Goal: Contribute content: Contribute content

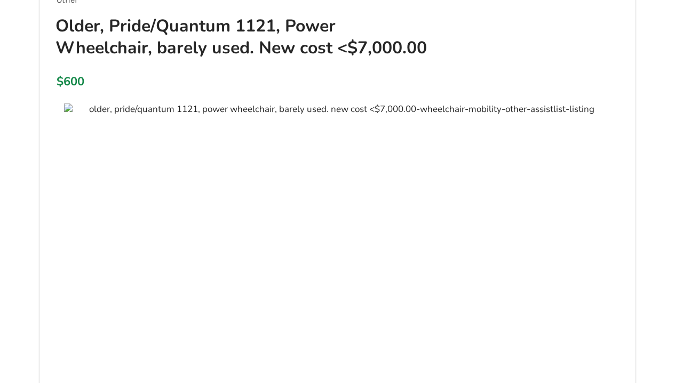
scroll to position [183, 0]
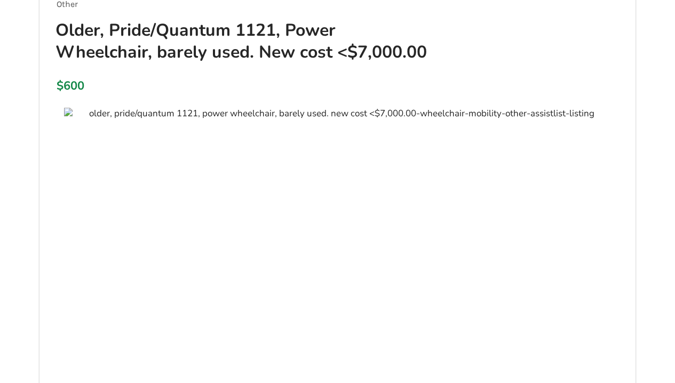
click at [109, 20] on h1 "Older, Pride/Quantum 1121, Power Wheelchair, barely used. New cost <$7,000.00" at bounding box center [246, 41] width 398 height 44
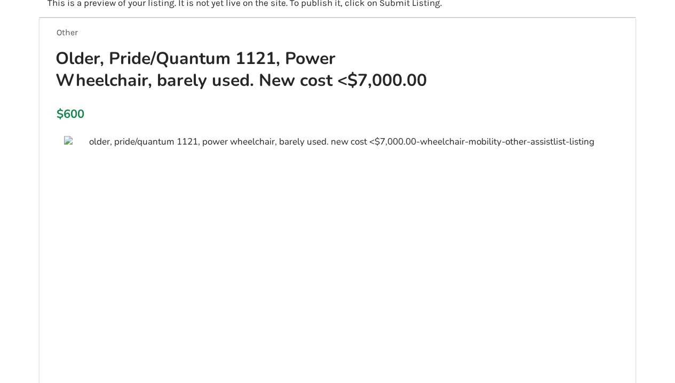
scroll to position [150, 0]
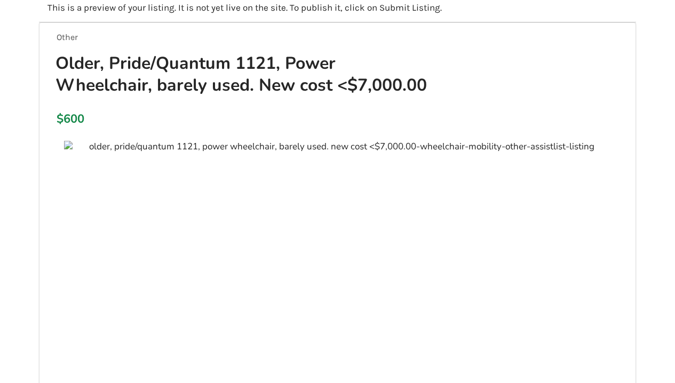
click at [108, 52] on h1 "Older, Pride/Quantum 1121, Power Wheelchair, barely used. New cost <$7,000.00" at bounding box center [246, 74] width 398 height 44
click at [110, 53] on h1 "Older, Pride/Quantum 1121, Power Wheelchair, barely used. New cost <$7,000.00" at bounding box center [246, 74] width 398 height 44
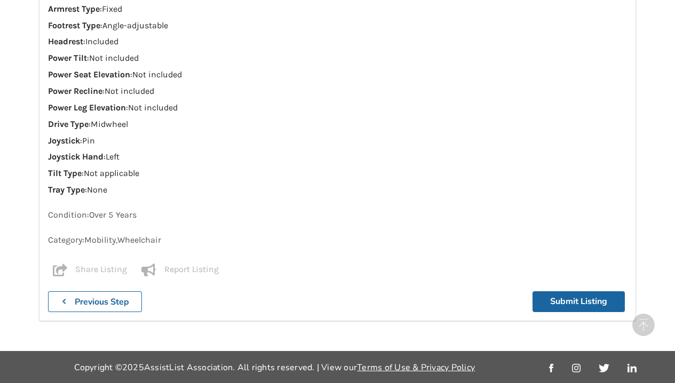
scroll to position [1380, 0]
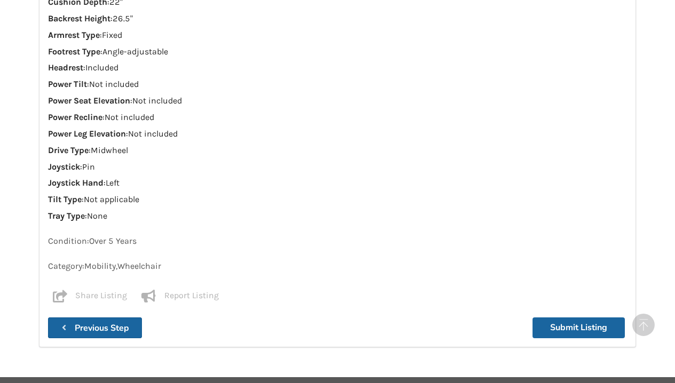
click at [97, 322] on b "Previous Step" at bounding box center [102, 328] width 54 height 12
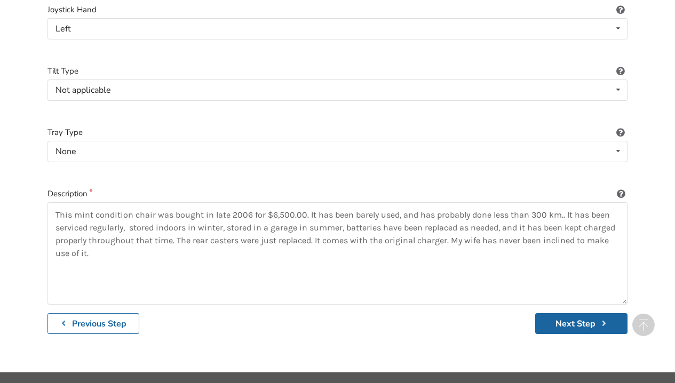
scroll to position [1546, 0]
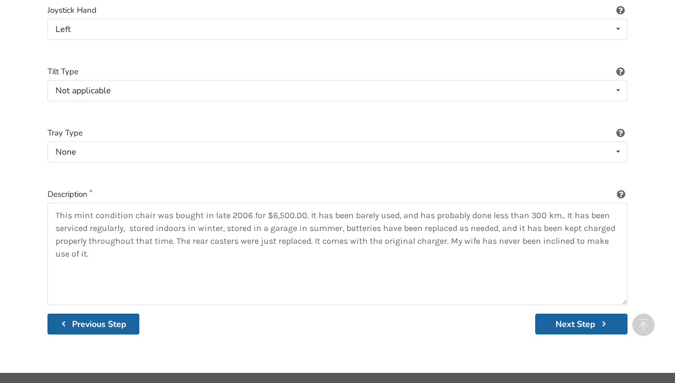
click at [98, 318] on b "Previous Step" at bounding box center [99, 324] width 54 height 12
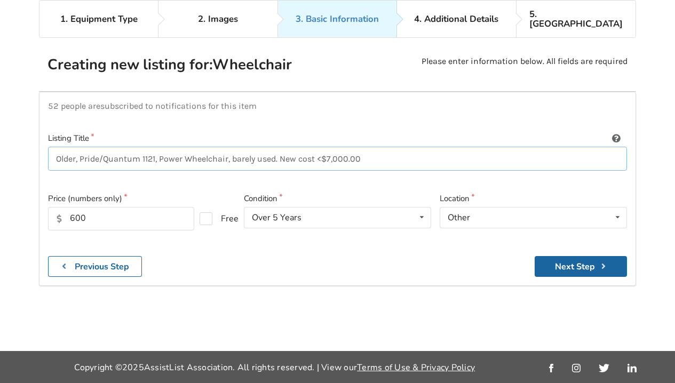
click at [81, 147] on input "Older, Pride/Quantum 1121, Power Wheelchair, barely used. New cost <$7,000.00" at bounding box center [337, 159] width 579 height 24
click at [338, 147] on input "Pride/Quantum 1121, Power Wheelchair, barely used. New cost <$7,000.00" at bounding box center [337, 159] width 579 height 24
type input "Pride/Quantum 1121, Power Wheelchair, barely used."
click at [616, 207] on icon at bounding box center [617, 217] width 15 height 20
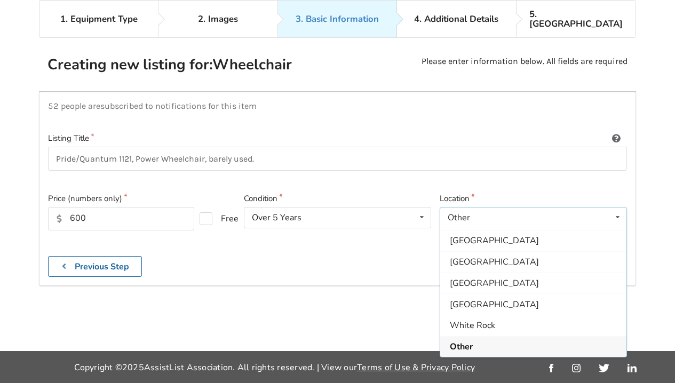
click at [574, 336] on div "Other" at bounding box center [533, 346] width 186 height 21
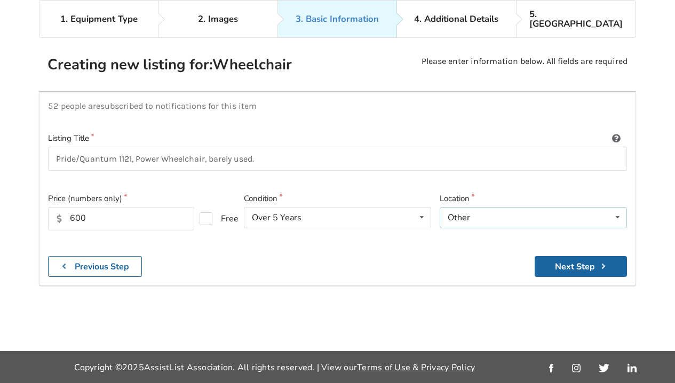
click at [617, 207] on icon at bounding box center [617, 217] width 15 height 20
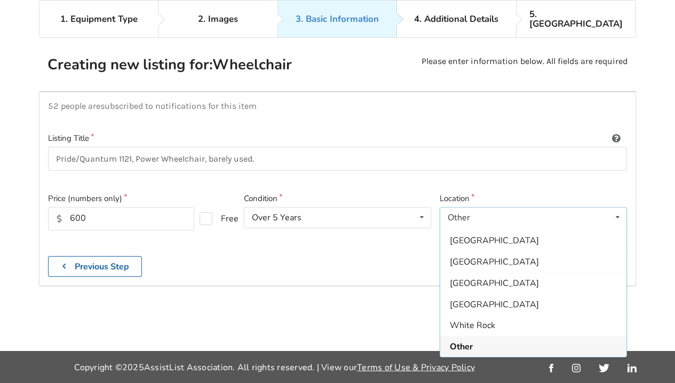
scroll to position [317, 0]
click at [575, 335] on div "Other" at bounding box center [533, 345] width 186 height 21
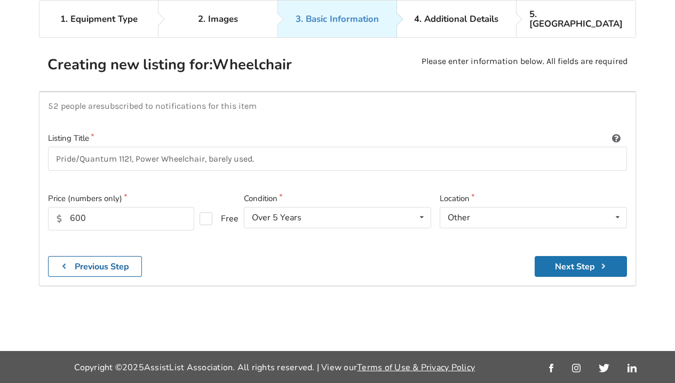
click at [592, 256] on button "Next Step" at bounding box center [580, 266] width 92 height 21
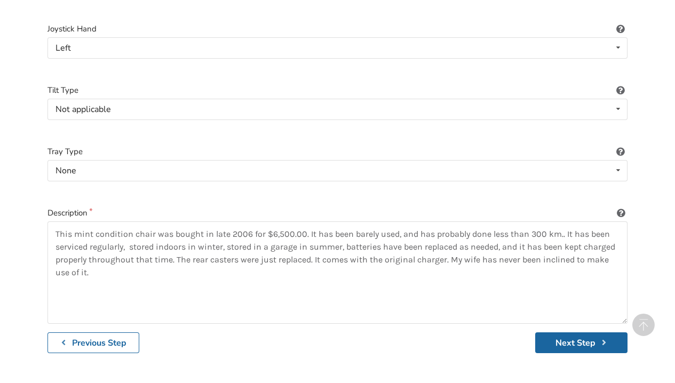
scroll to position [1546, 0]
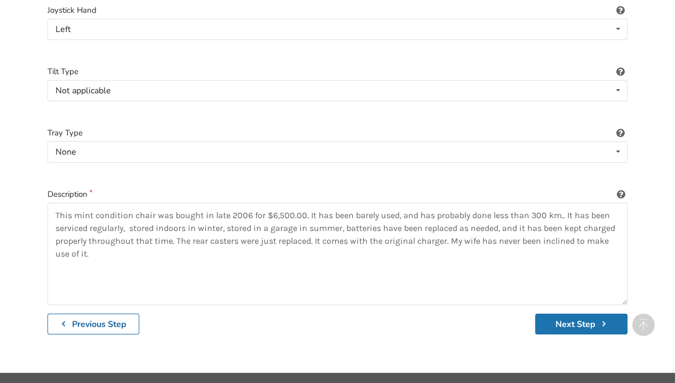
click at [578, 314] on button "Next Step" at bounding box center [581, 324] width 92 height 21
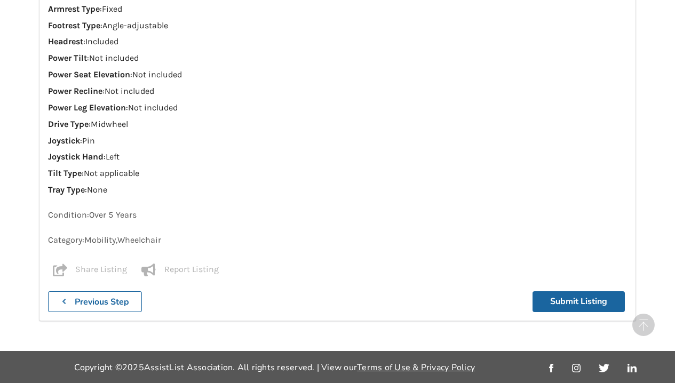
scroll to position [1380, 0]
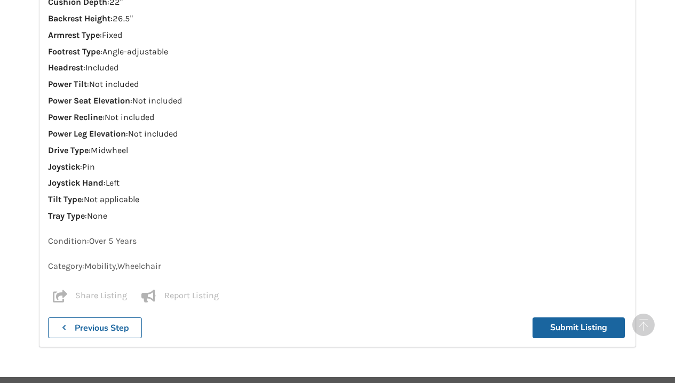
click at [91, 290] on div "Share Listing Facebook Twitter Email" at bounding box center [87, 297] width 79 height 15
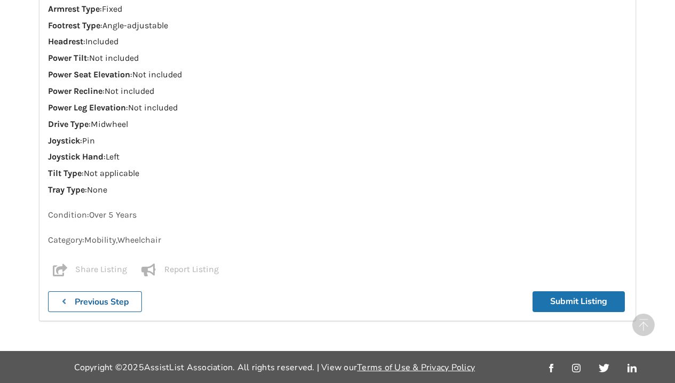
scroll to position [1335, 0]
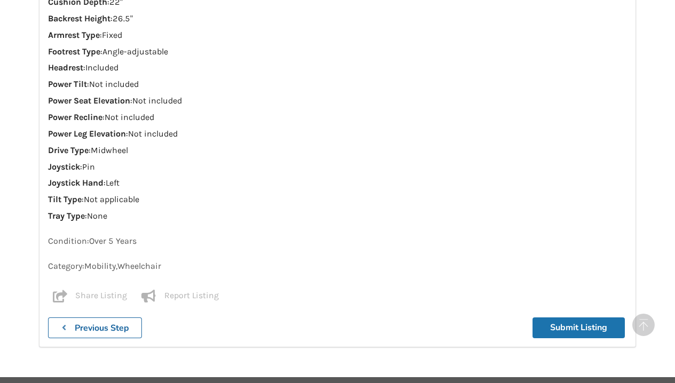
click at [571, 317] on button "Submit Listing" at bounding box center [578, 327] width 92 height 21
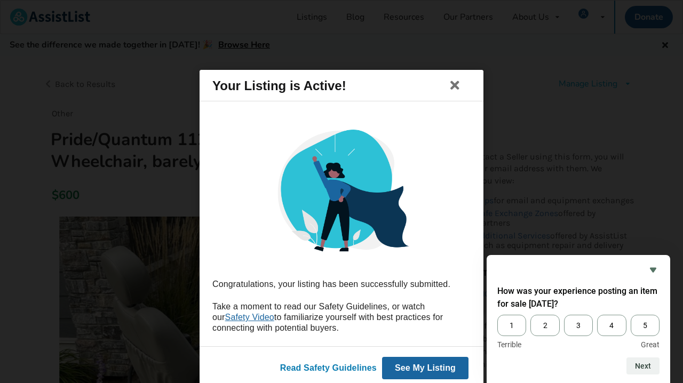
click at [358, 366] on link "Read Safety Guidelines" at bounding box center [328, 367] width 97 height 9
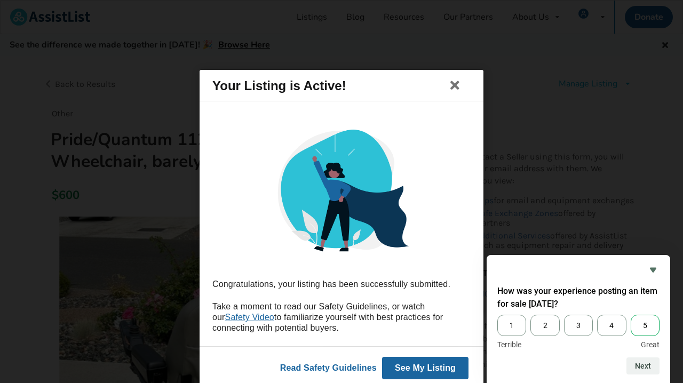
click at [641, 324] on span "5" at bounding box center [644, 325] width 29 height 21
click at [630, 315] on input "5" at bounding box center [630, 315] width 0 height 0
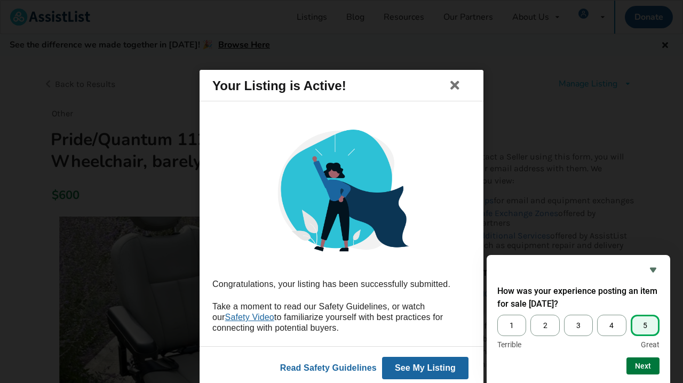
click at [645, 366] on button "Next" at bounding box center [642, 365] width 33 height 17
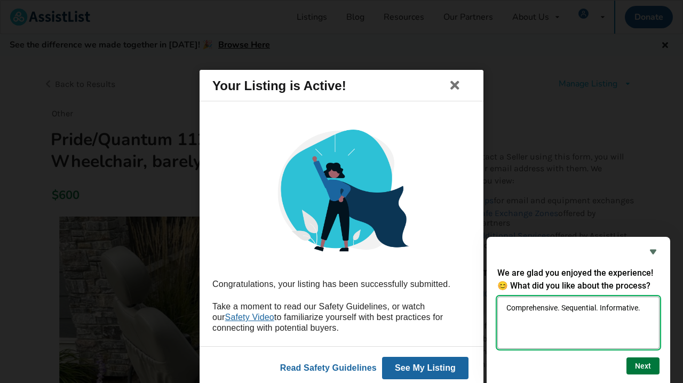
type textarea "Comprehensive. Sequential. Informative."
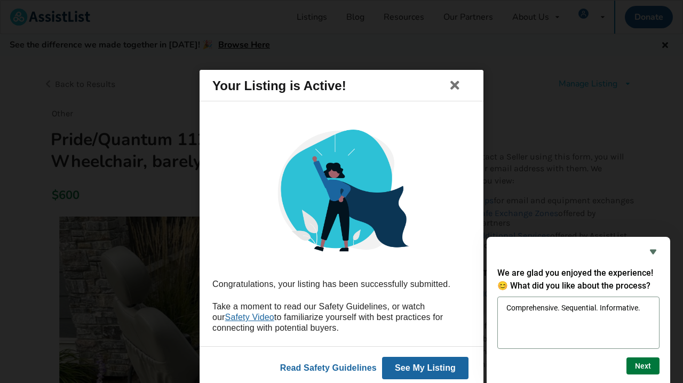
click at [647, 364] on button "Next" at bounding box center [642, 365] width 33 height 17
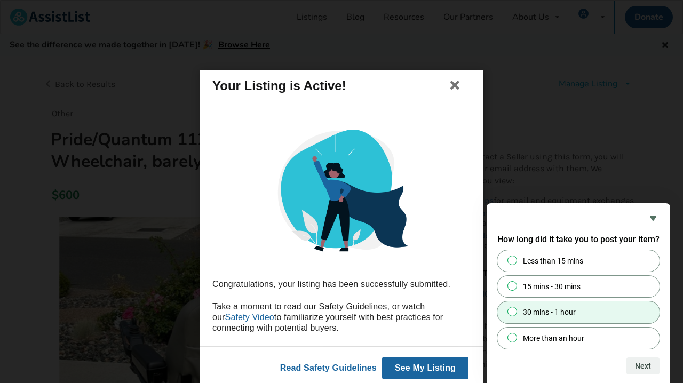
click at [514, 311] on input "30 mins - 1 hour" at bounding box center [512, 311] width 7 height 7
radio input "true"
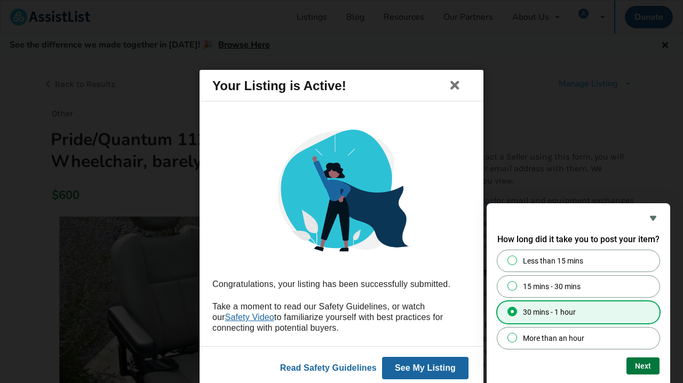
click at [644, 364] on button "Next" at bounding box center [642, 365] width 33 height 17
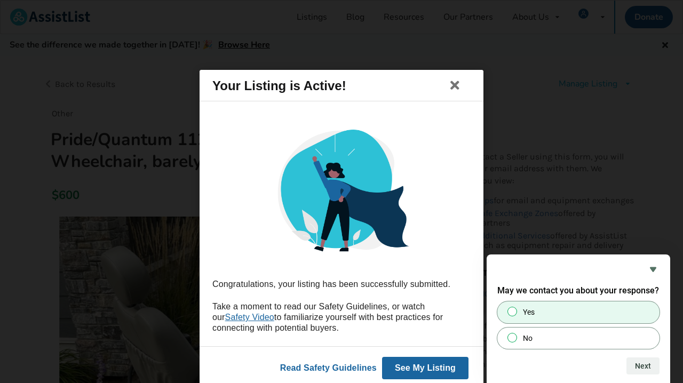
click at [511, 312] on input "Yes" at bounding box center [512, 311] width 7 height 7
radio input "true"
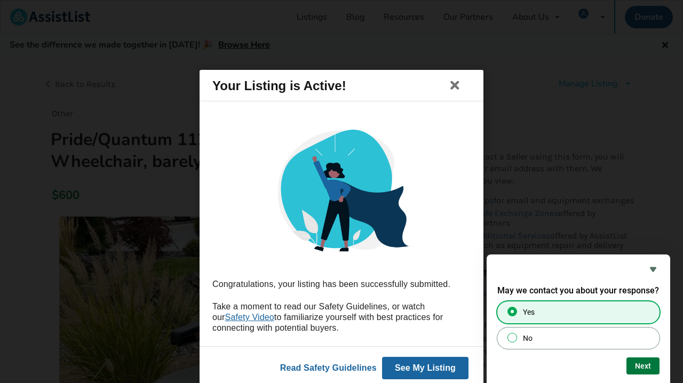
click at [643, 365] on button "Next" at bounding box center [642, 365] width 33 height 17
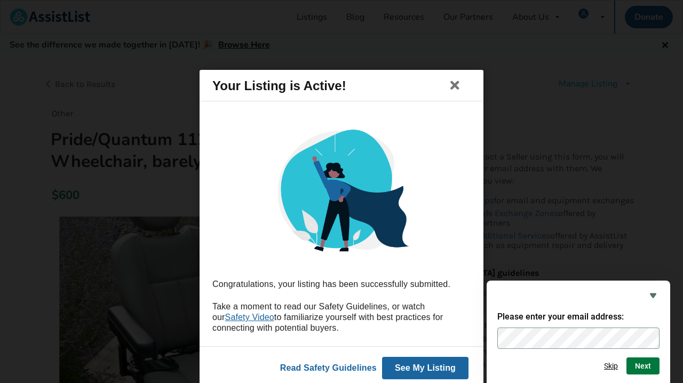
click at [640, 363] on button "Next" at bounding box center [642, 365] width 33 height 17
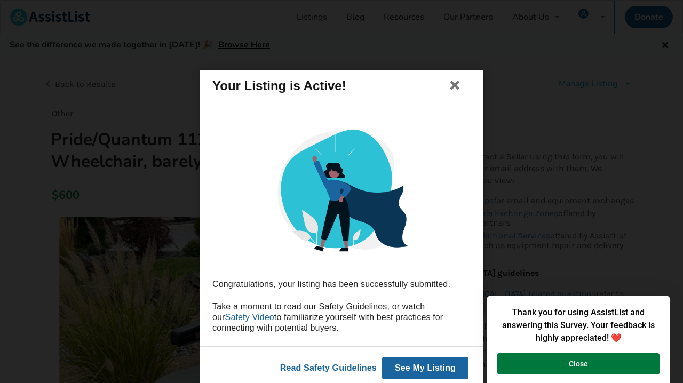
click at [592, 364] on button "Close" at bounding box center [578, 363] width 162 height 21
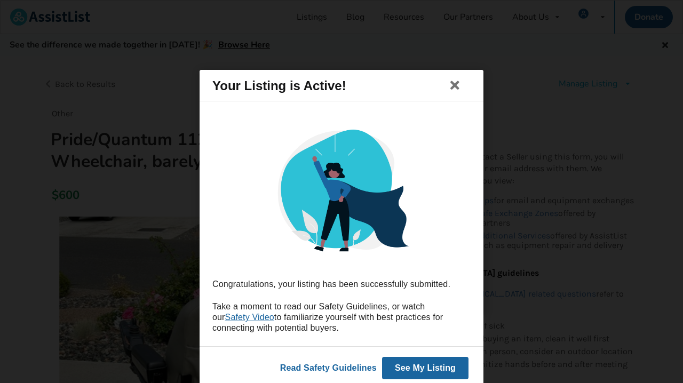
click at [438, 366] on button "See My Listing" at bounding box center [425, 368] width 86 height 22
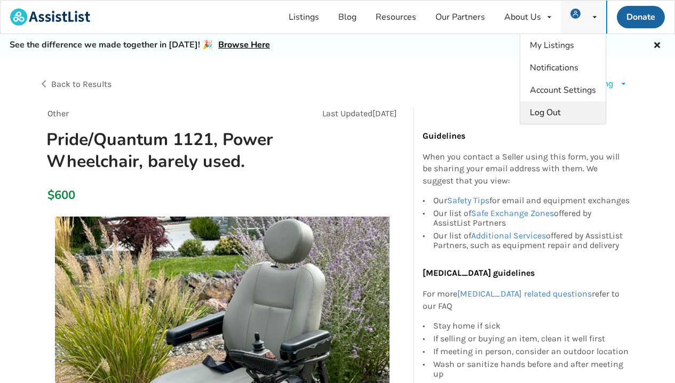
click at [552, 110] on span "Log Out" at bounding box center [545, 113] width 31 height 12
